Goal: Check status: Check status

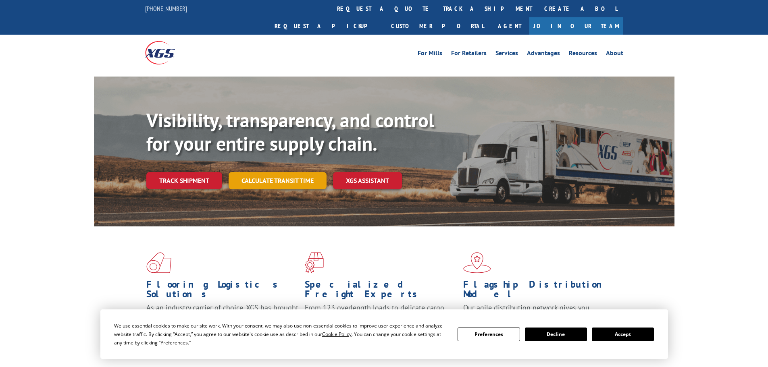
click at [301, 172] on link "Calculate transit time" at bounding box center [277, 180] width 98 height 17
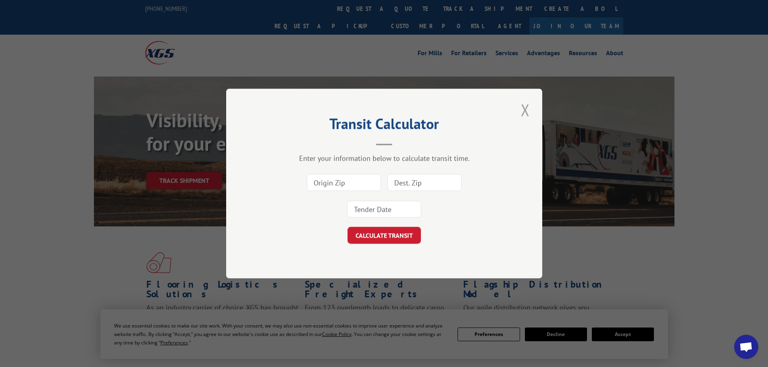
click at [525, 112] on button "Close modal" at bounding box center [525, 110] width 14 height 22
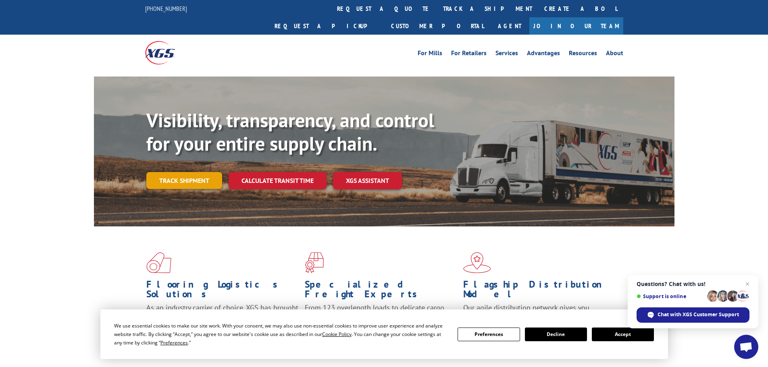
click at [162, 172] on link "Track shipment" at bounding box center [184, 180] width 76 height 17
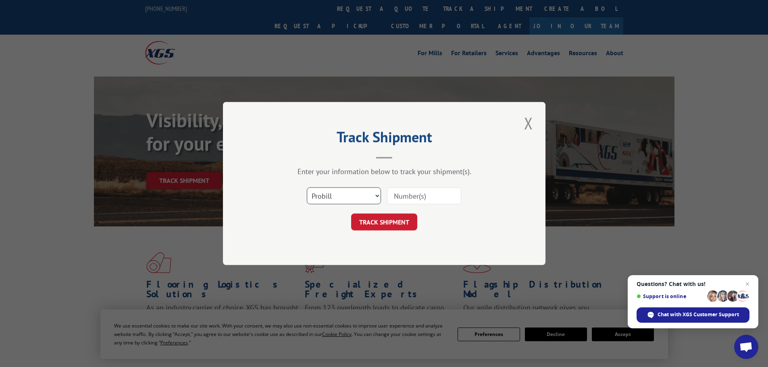
click at [348, 193] on select "Select category... Probill BOL PO" at bounding box center [344, 195] width 74 height 17
select select "bol"
click at [307, 187] on select "Select category... Probill BOL PO" at bounding box center [344, 195] width 74 height 17
click at [407, 197] on input at bounding box center [424, 195] width 74 height 17
paste input "5954160"
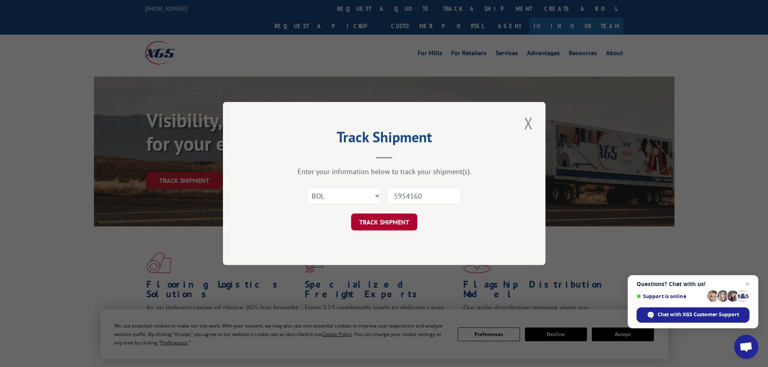
type input "5954160"
click at [371, 223] on button "TRACK SHIPMENT" at bounding box center [384, 222] width 66 height 17
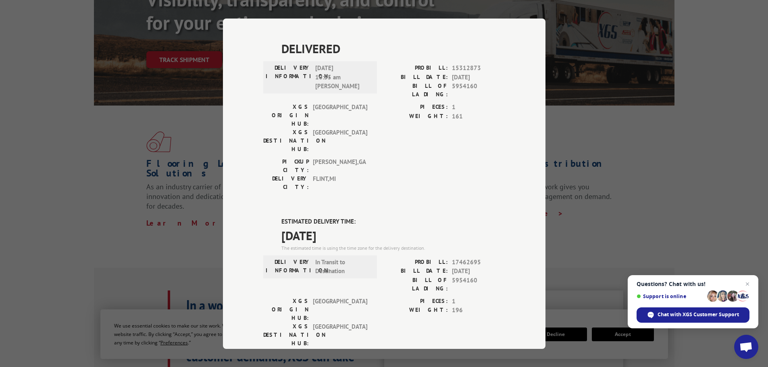
scroll to position [242, 0]
